Goal: Find contact information: Find contact information

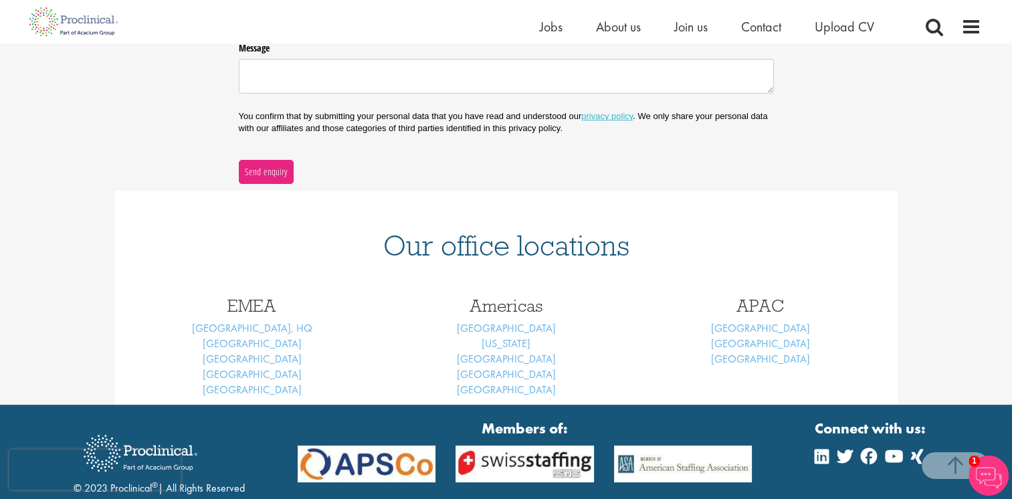
scroll to position [466, 0]
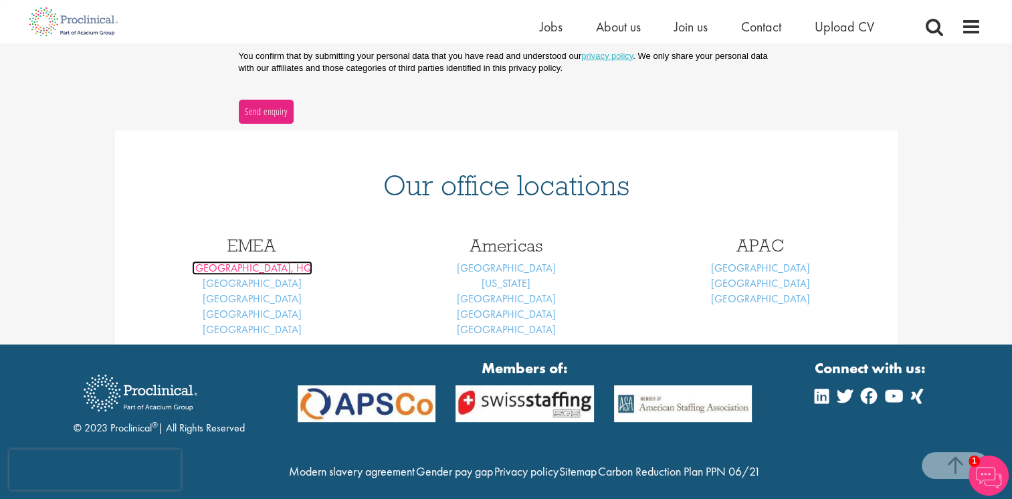
click at [264, 271] on link "[GEOGRAPHIC_DATA], HQ" at bounding box center [252, 268] width 120 height 14
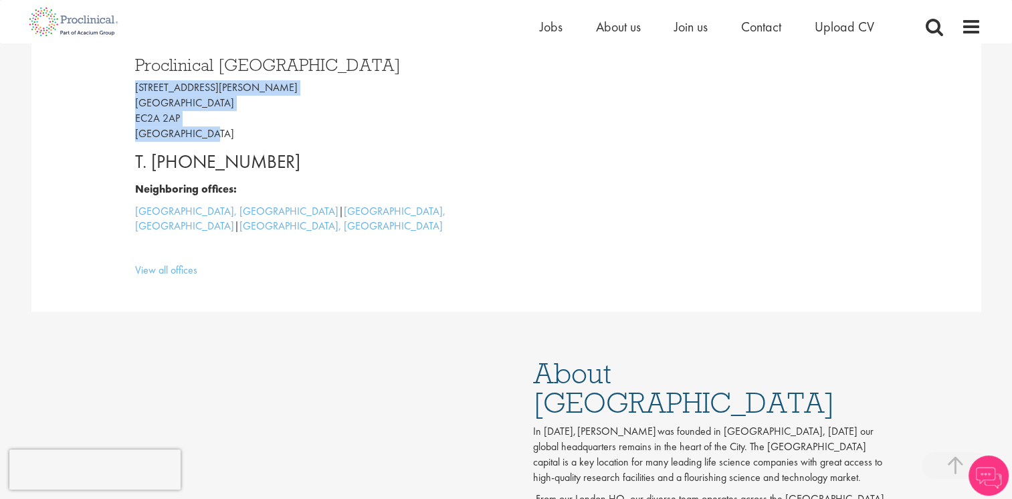
drag, startPoint x: 203, startPoint y: 132, endPoint x: 121, endPoint y: 90, distance: 92.5
click at [121, 90] on div "Proclinical London 9 Appold Street London EC2A 2AP United Kingdom T. +44 207 43…" at bounding box center [506, 164] width 783 height 296
drag, startPoint x: 131, startPoint y: 92, endPoint x: 185, endPoint y: 105, distance: 55.7
copy p "9 Appold Street London EC2A 2AP United Kingdom"
drag, startPoint x: 921, startPoint y: 191, endPoint x: 751, endPoint y: 381, distance: 255.4
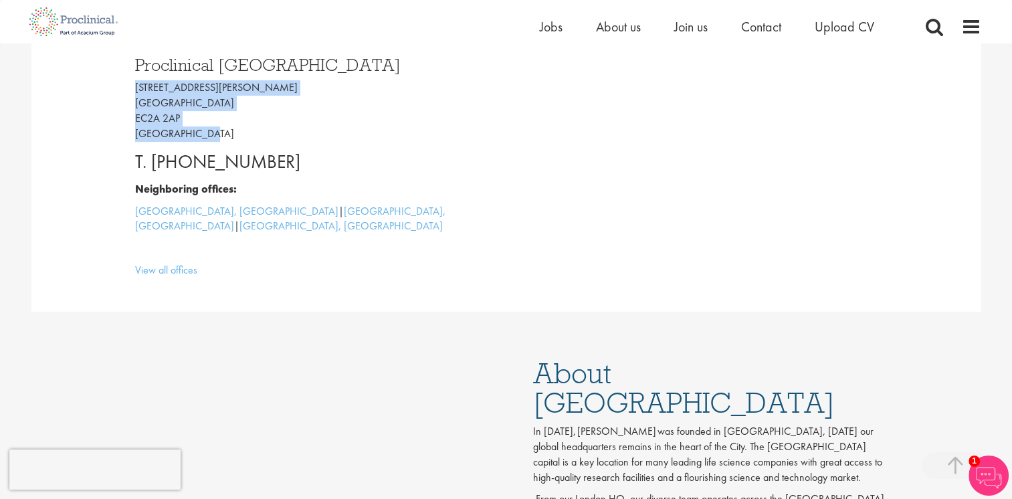
click at [921, 191] on div "Proclinical London 9 Appold Street London EC2A 2AP United Kingdom T. +44 207 43…" at bounding box center [506, 164] width 950 height 296
